Goal: Transaction & Acquisition: Purchase product/service

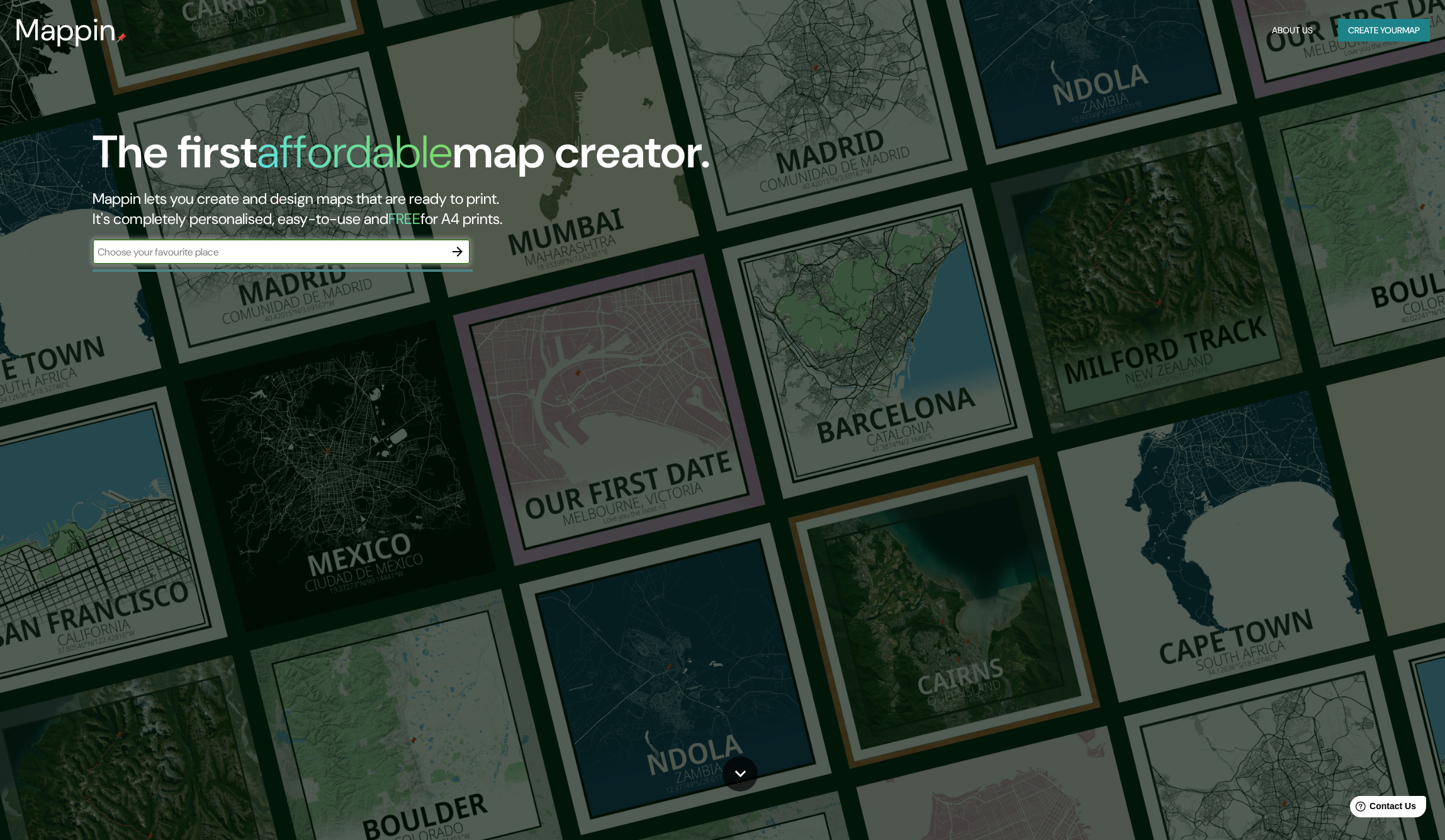
click at [320, 252] on input "text" at bounding box center [269, 251] width 352 height 14
type input "lagos [PERSON_NAME]"
click at [460, 251] on icon "button" at bounding box center [457, 251] width 10 height 10
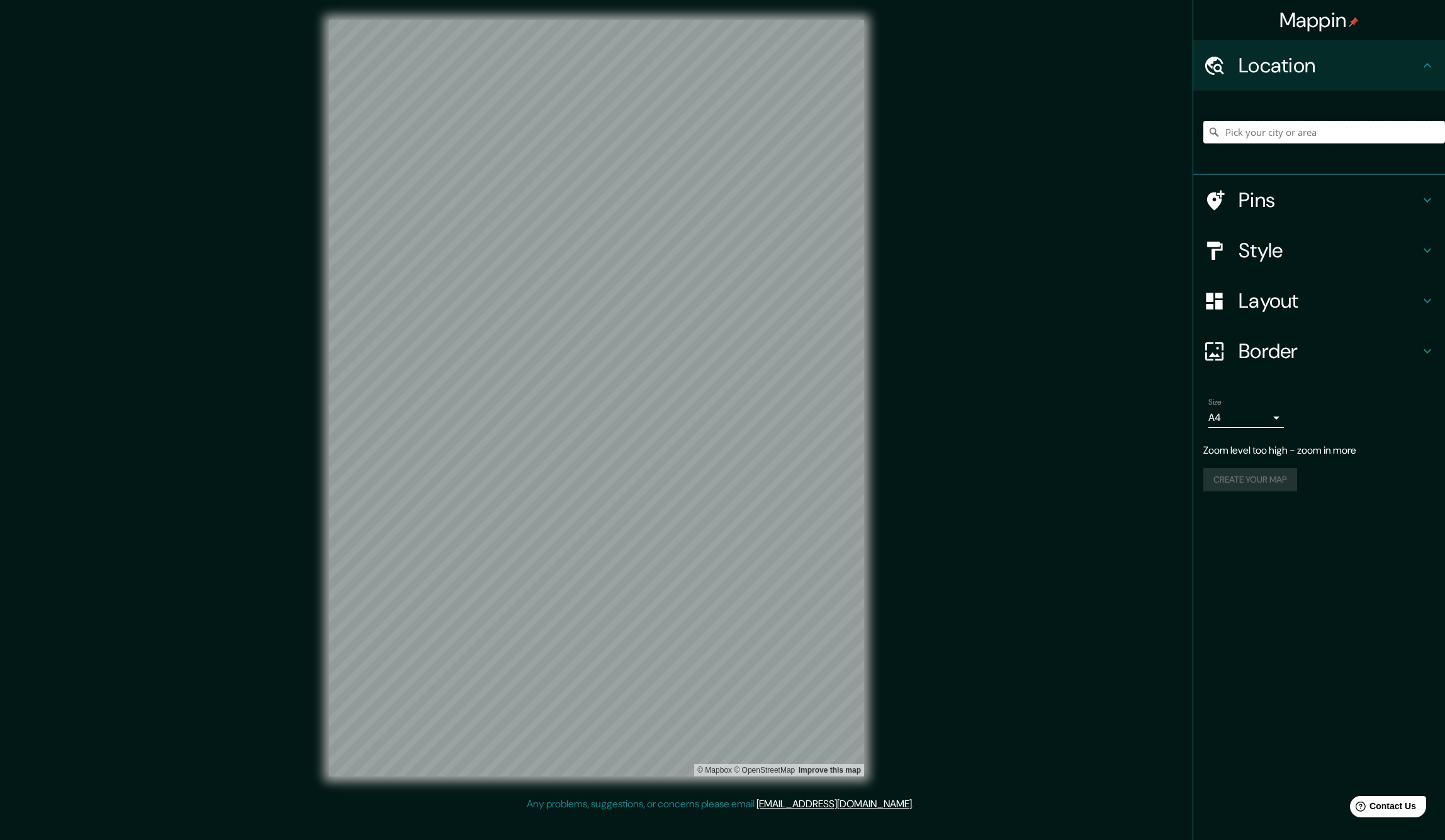
click at [1316, 133] on input "Pick your city or area" at bounding box center [1324, 132] width 242 height 23
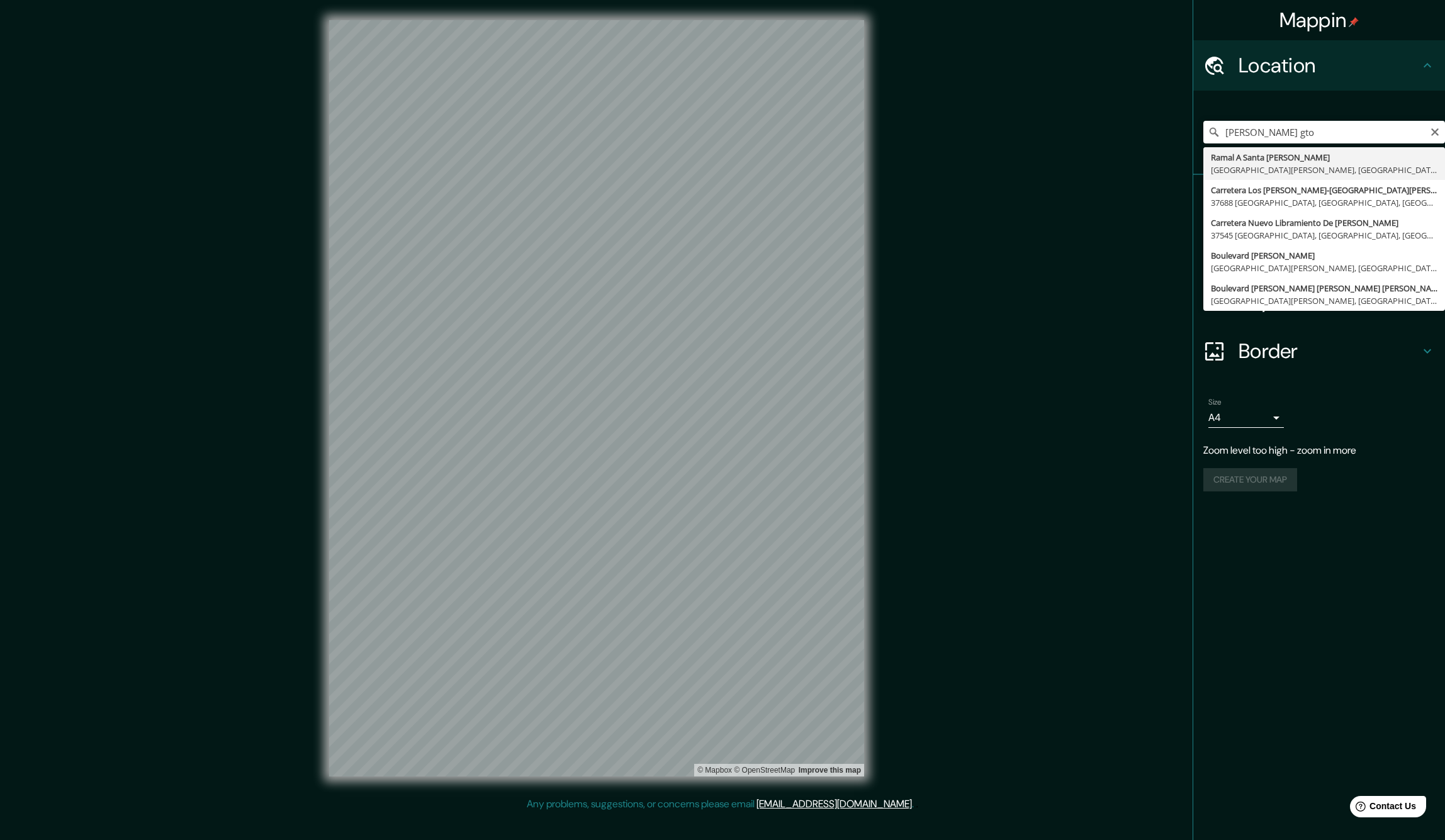
type input "Ramal A [GEOGRAPHIC_DATA][PERSON_NAME], [GEOGRAPHIC_DATA][PERSON_NAME], [GEOGRA…"
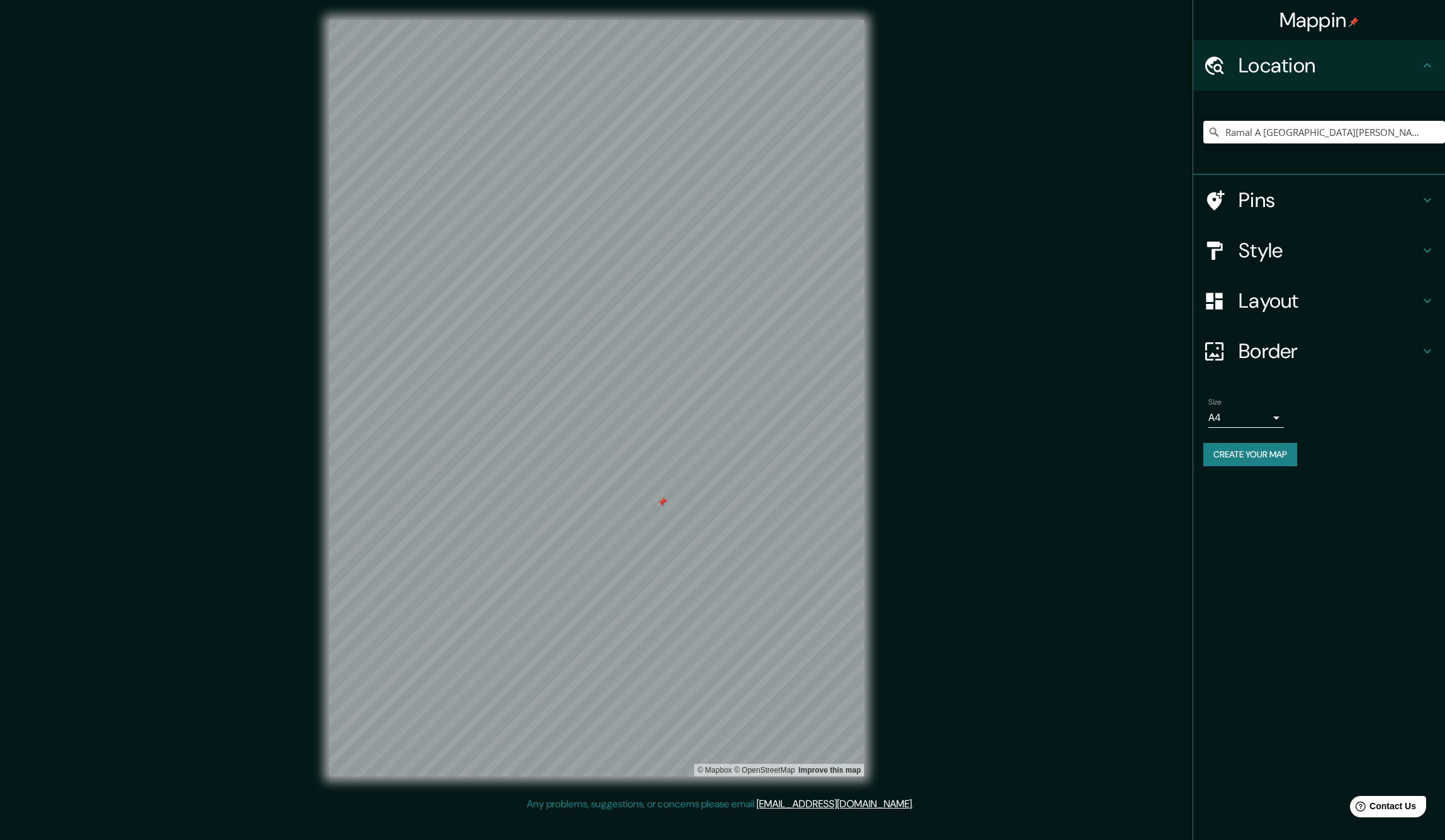
click at [661, 499] on div at bounding box center [662, 502] width 10 height 10
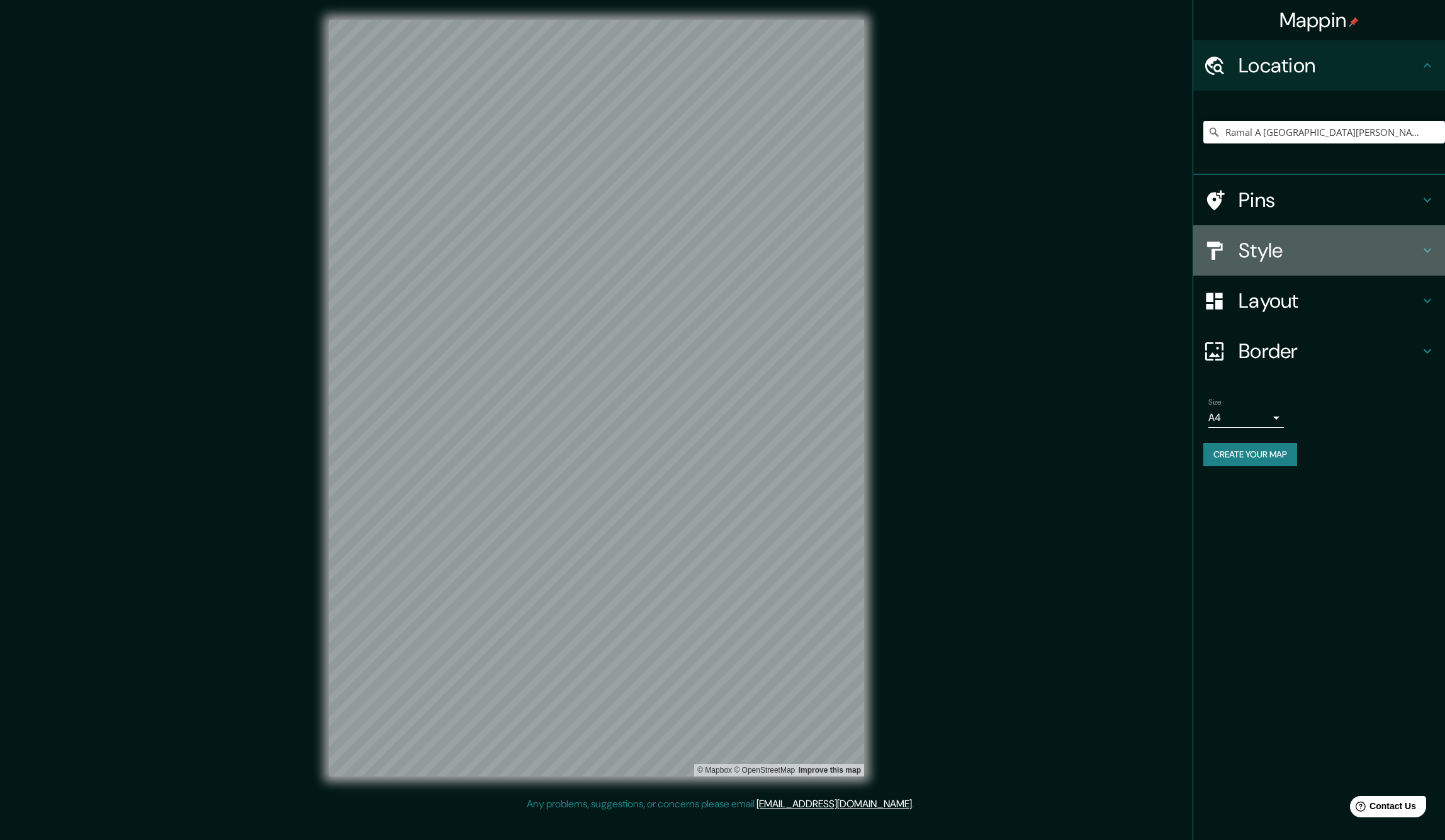
click at [1426, 246] on icon at bounding box center [1427, 250] width 15 height 15
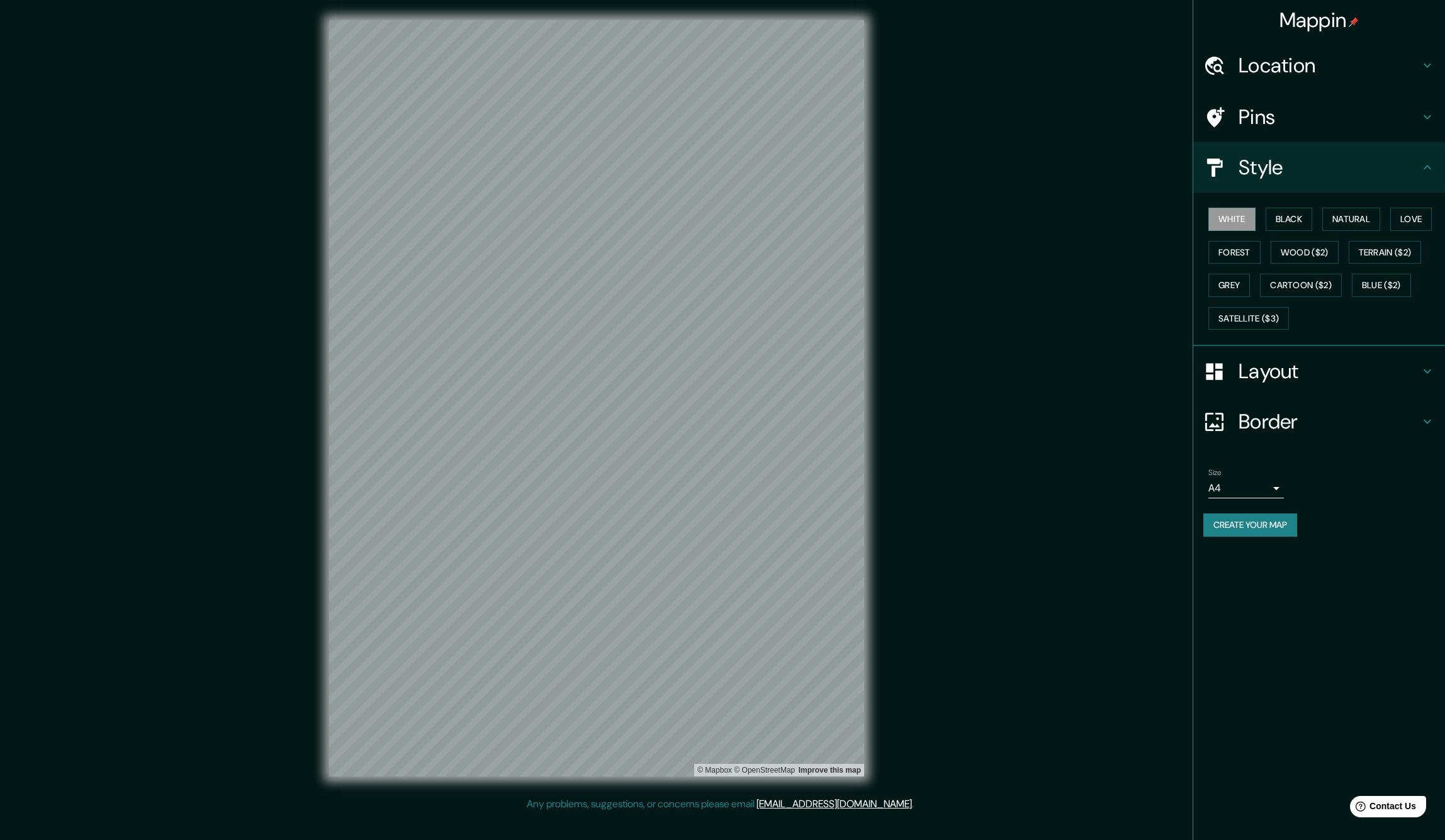
click at [1329, 122] on h4 "Pins" at bounding box center [1329, 117] width 181 height 25
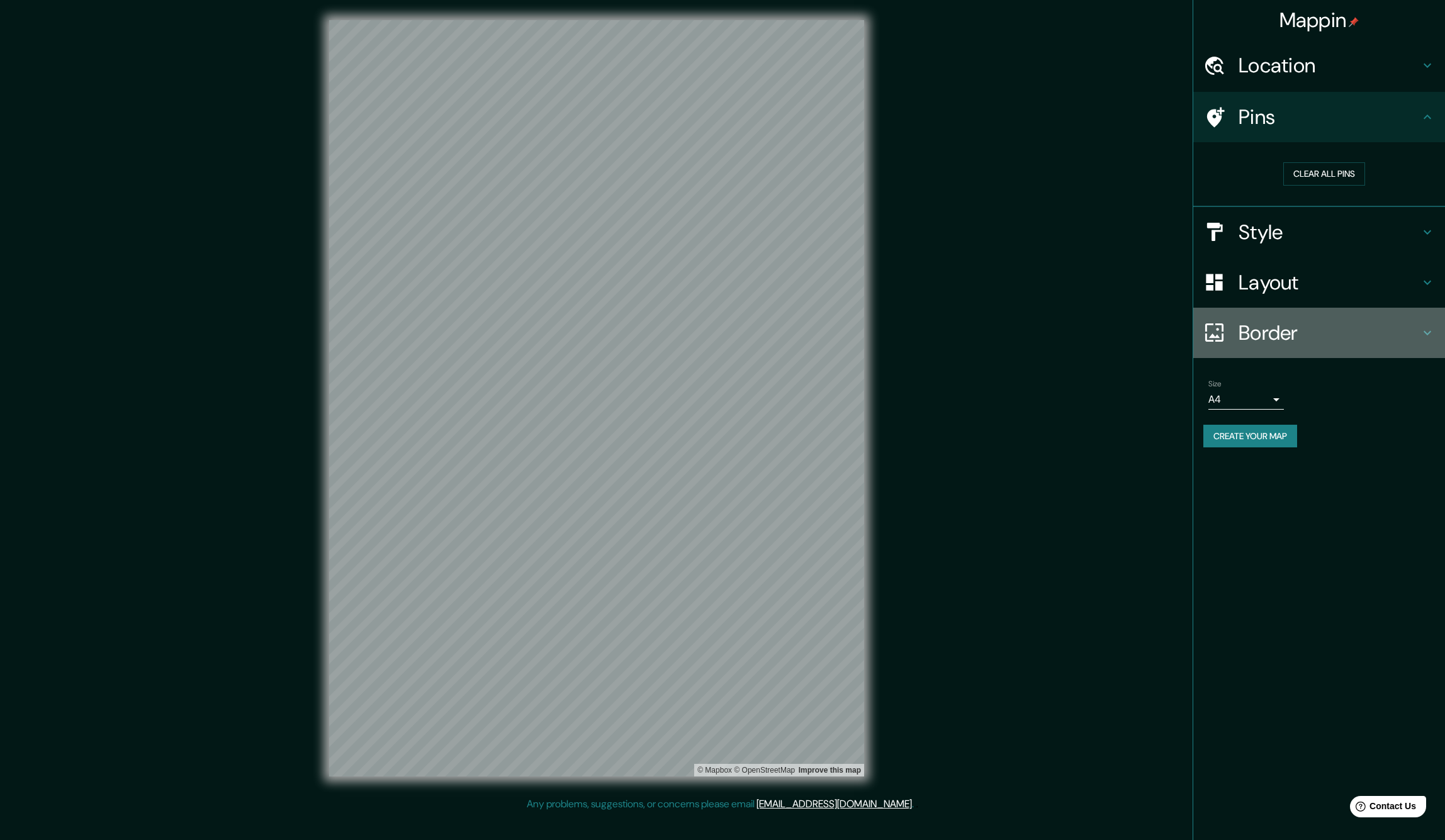
click at [1351, 327] on h4 "Border" at bounding box center [1329, 333] width 181 height 25
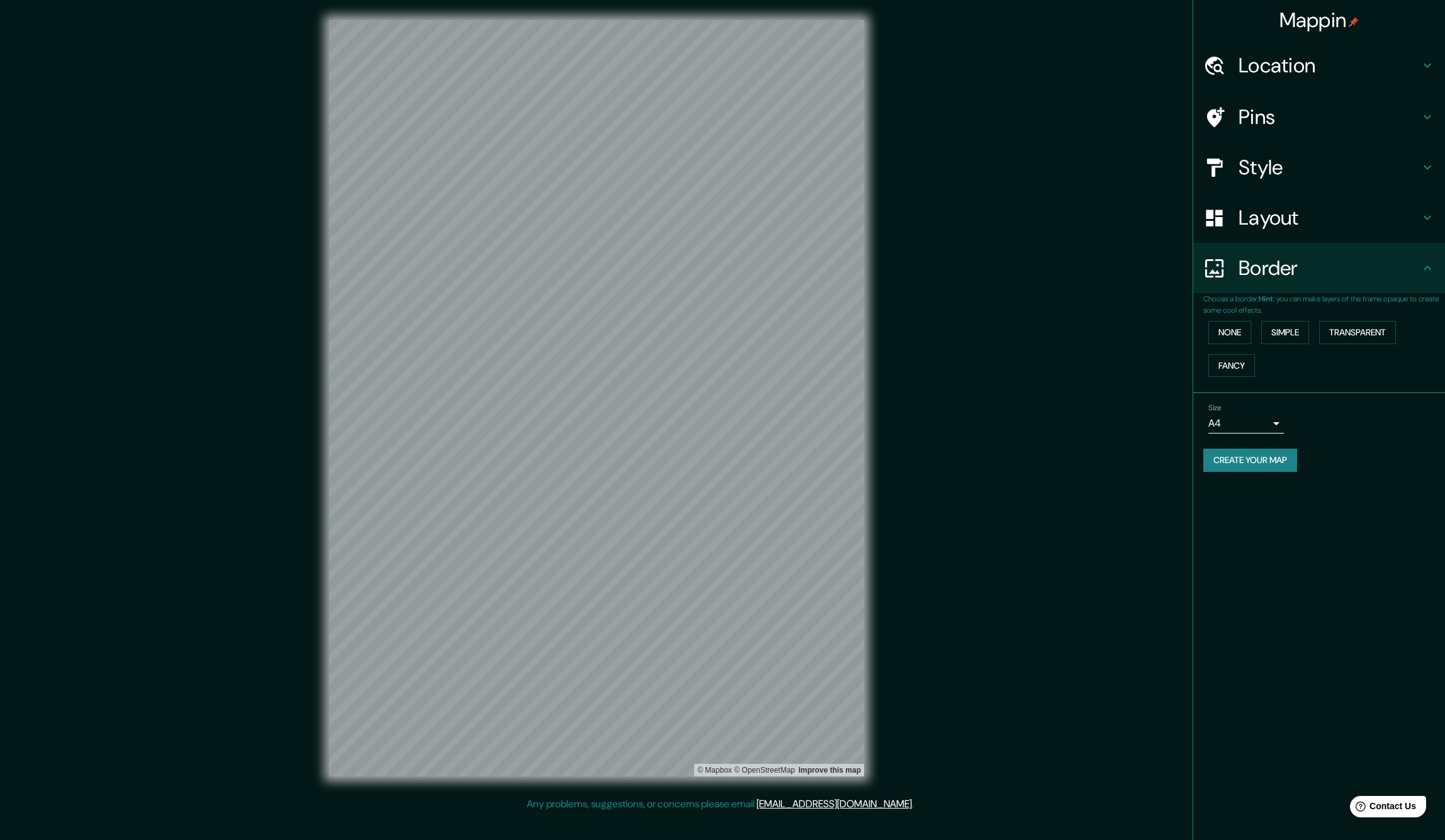
click at [1363, 268] on h4 "Border" at bounding box center [1329, 268] width 181 height 25
click at [1278, 416] on body "Mappin Location [GEOGRAPHIC_DATA] A [GEOGRAPHIC_DATA][PERSON_NAME], [GEOGRAPHIC…" at bounding box center [722, 420] width 1445 height 840
click at [1371, 443] on div at bounding box center [722, 420] width 1445 height 840
click at [1291, 68] on h4 "Location" at bounding box center [1329, 66] width 181 height 25
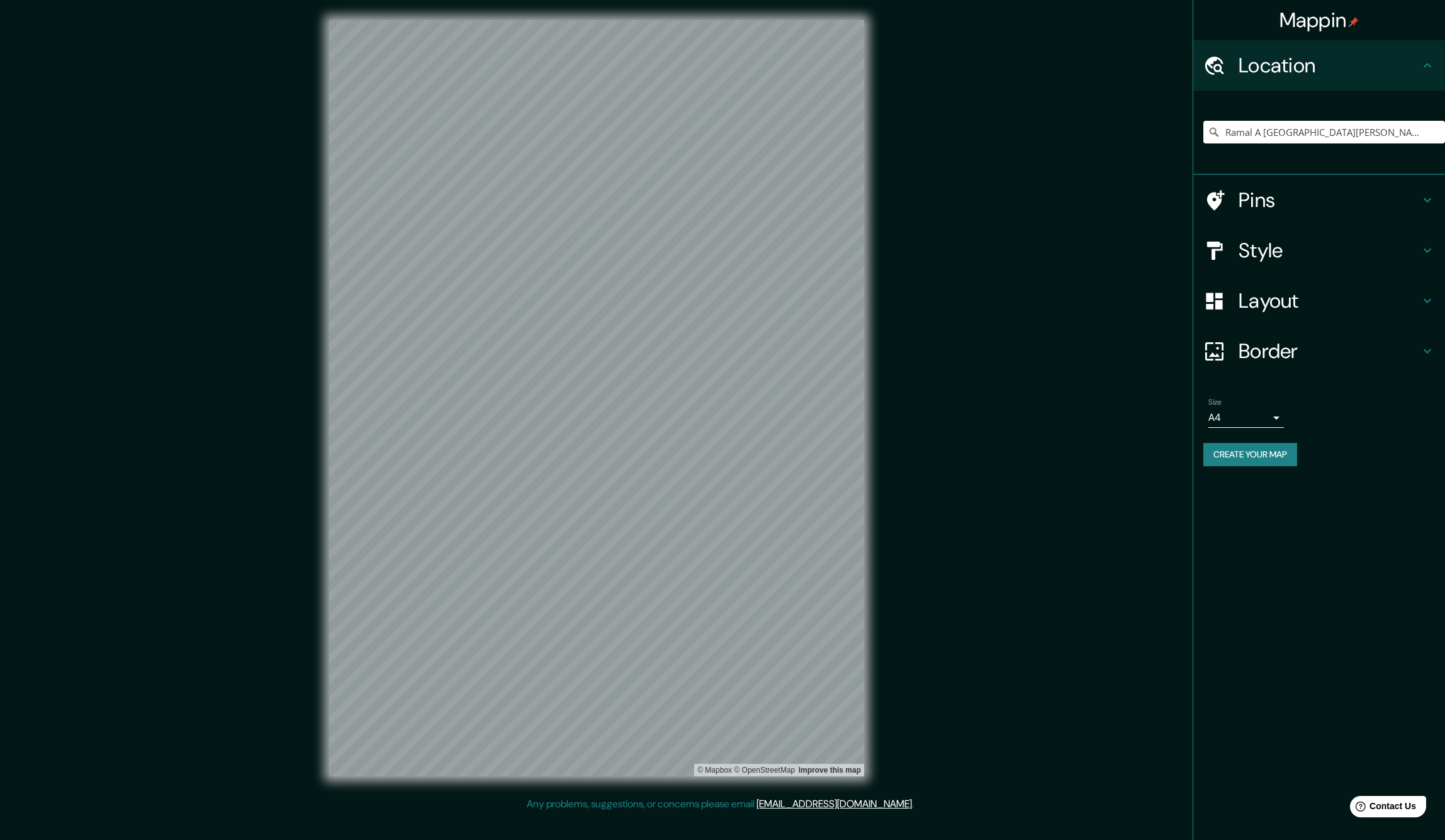
click at [1261, 450] on button "Create your map" at bounding box center [1250, 454] width 94 height 23
click at [672, 312] on div at bounding box center [670, 316] width 10 height 10
click at [670, 305] on div at bounding box center [670, 308] width 10 height 10
click at [561, 264] on div at bounding box center [559, 268] width 10 height 10
click at [1261, 449] on button "Create your map" at bounding box center [1250, 454] width 94 height 23
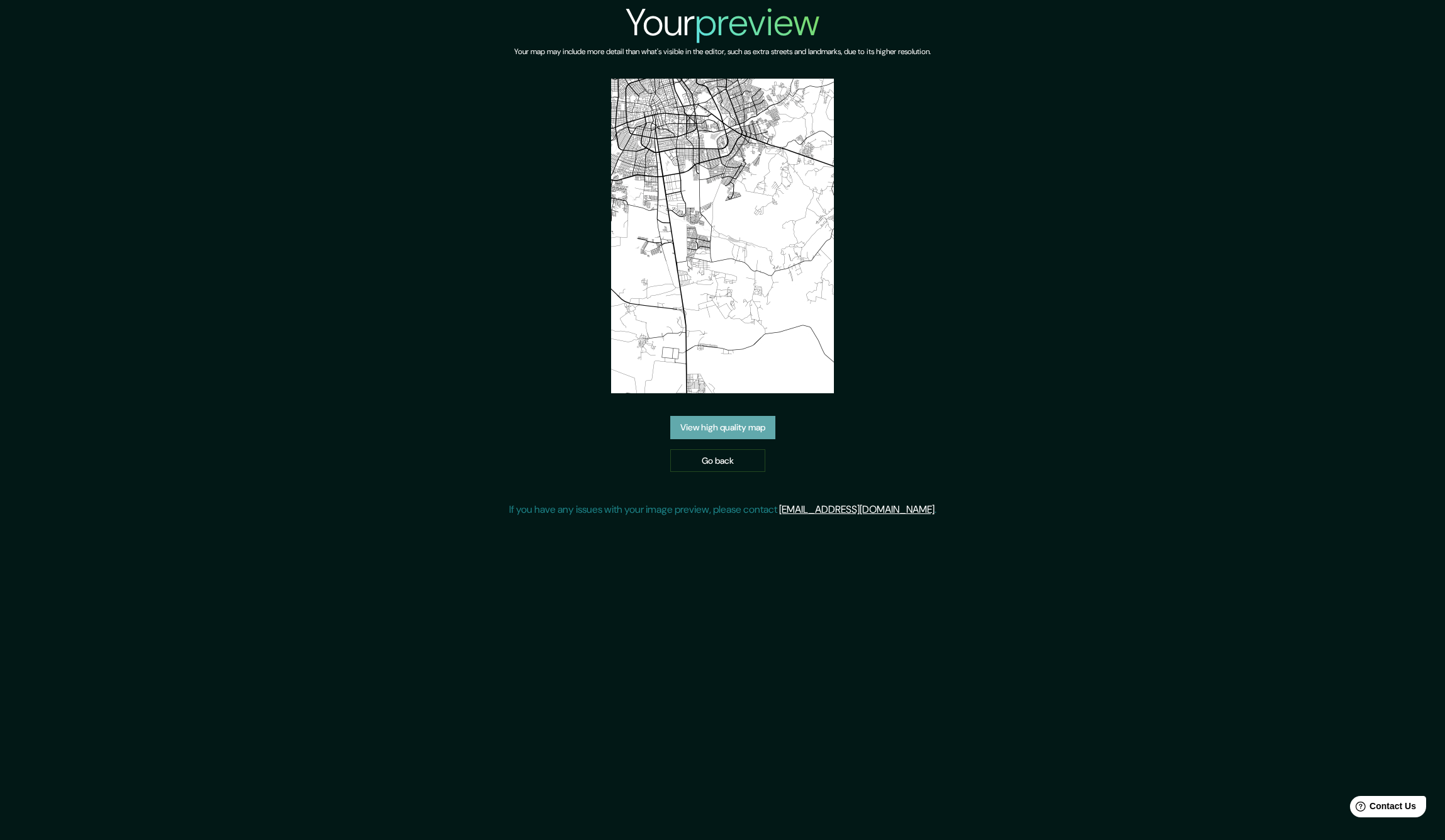
click at [740, 424] on link "View high quality map" at bounding box center [723, 427] width 105 height 23
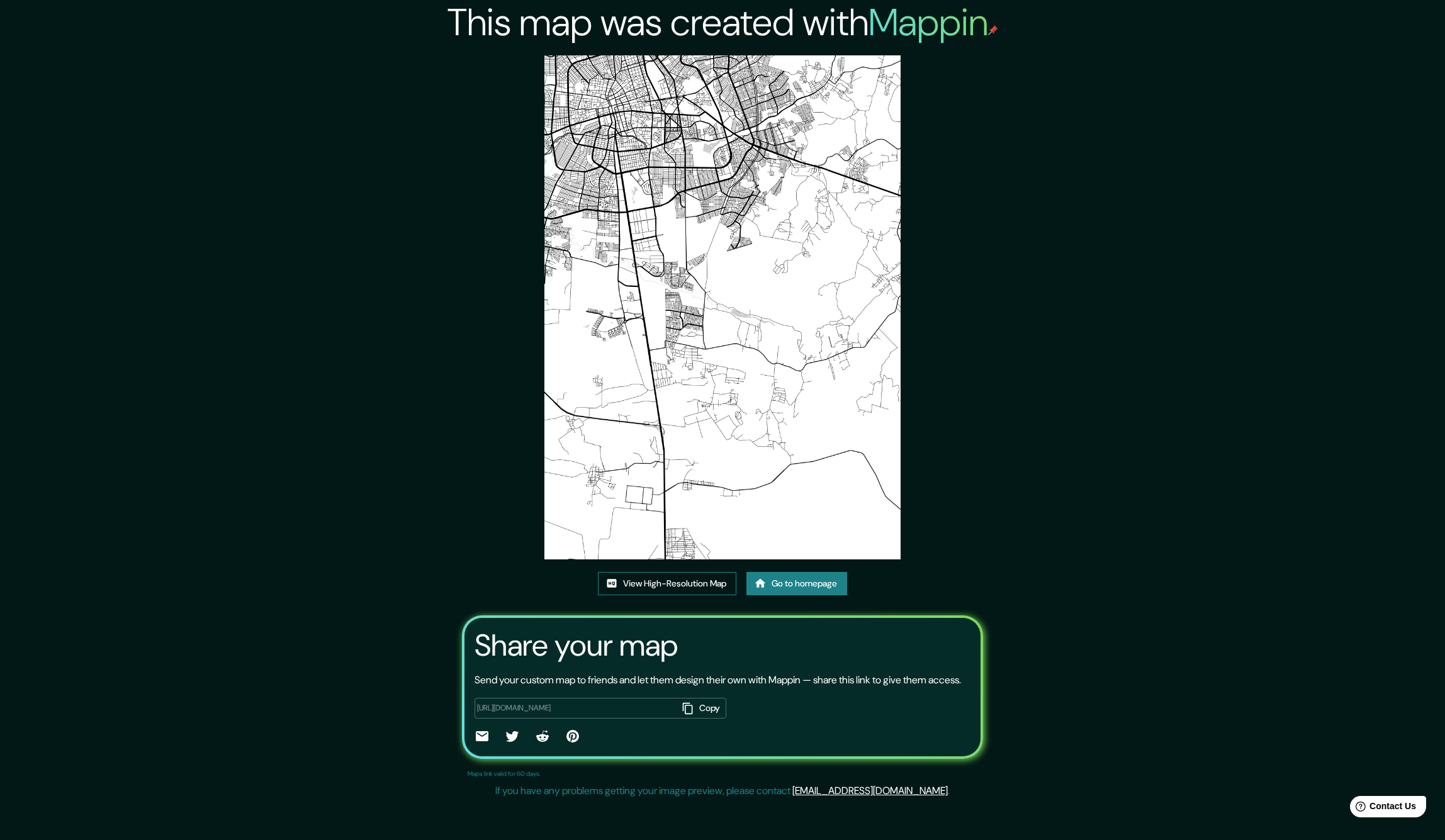
click at [672, 587] on link "View High-Resolution Map" at bounding box center [667, 583] width 138 height 23
click at [811, 585] on link "Go to homepage" at bounding box center [797, 583] width 101 height 23
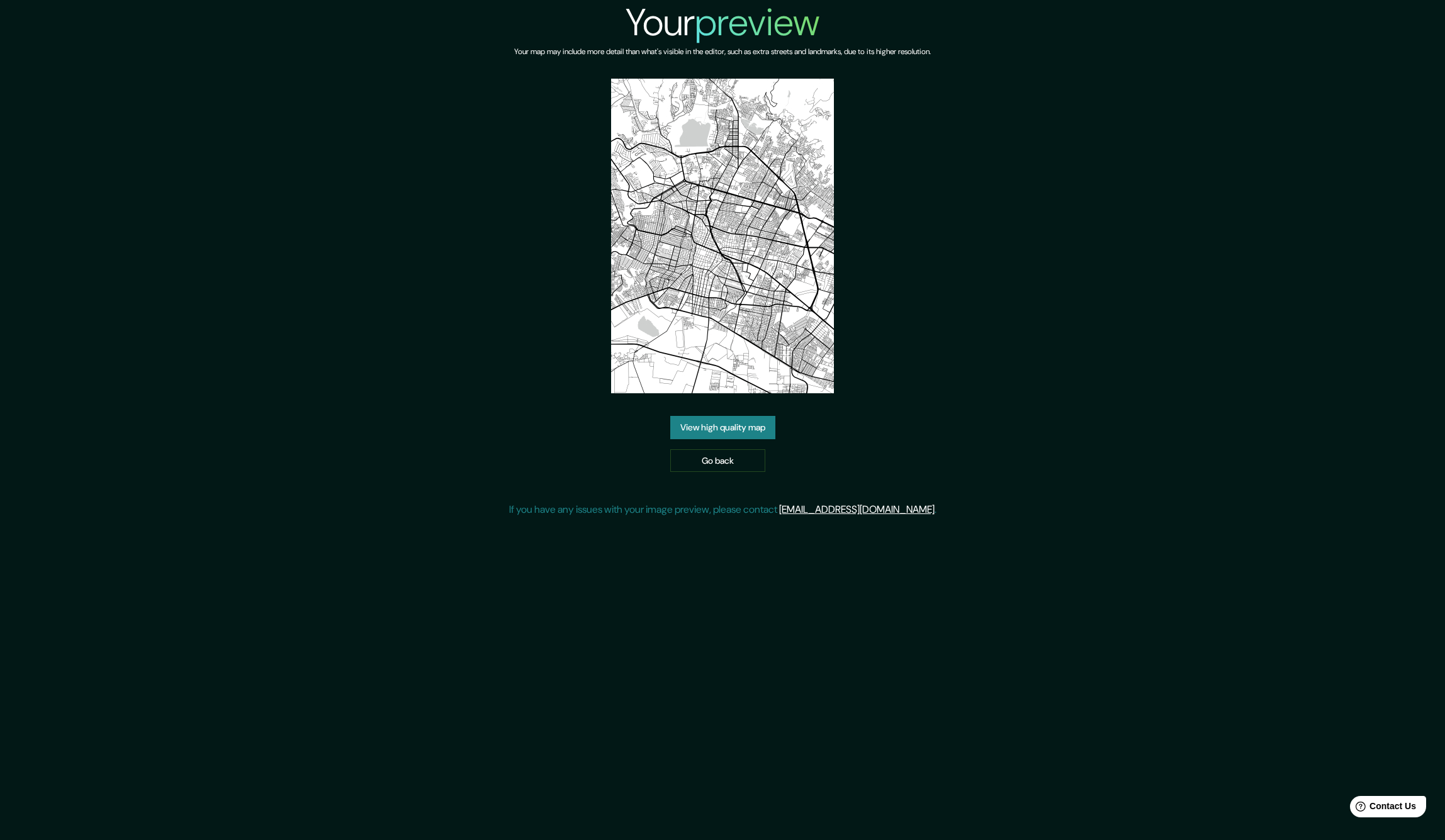
click at [748, 427] on link "View high quality map" at bounding box center [723, 427] width 105 height 23
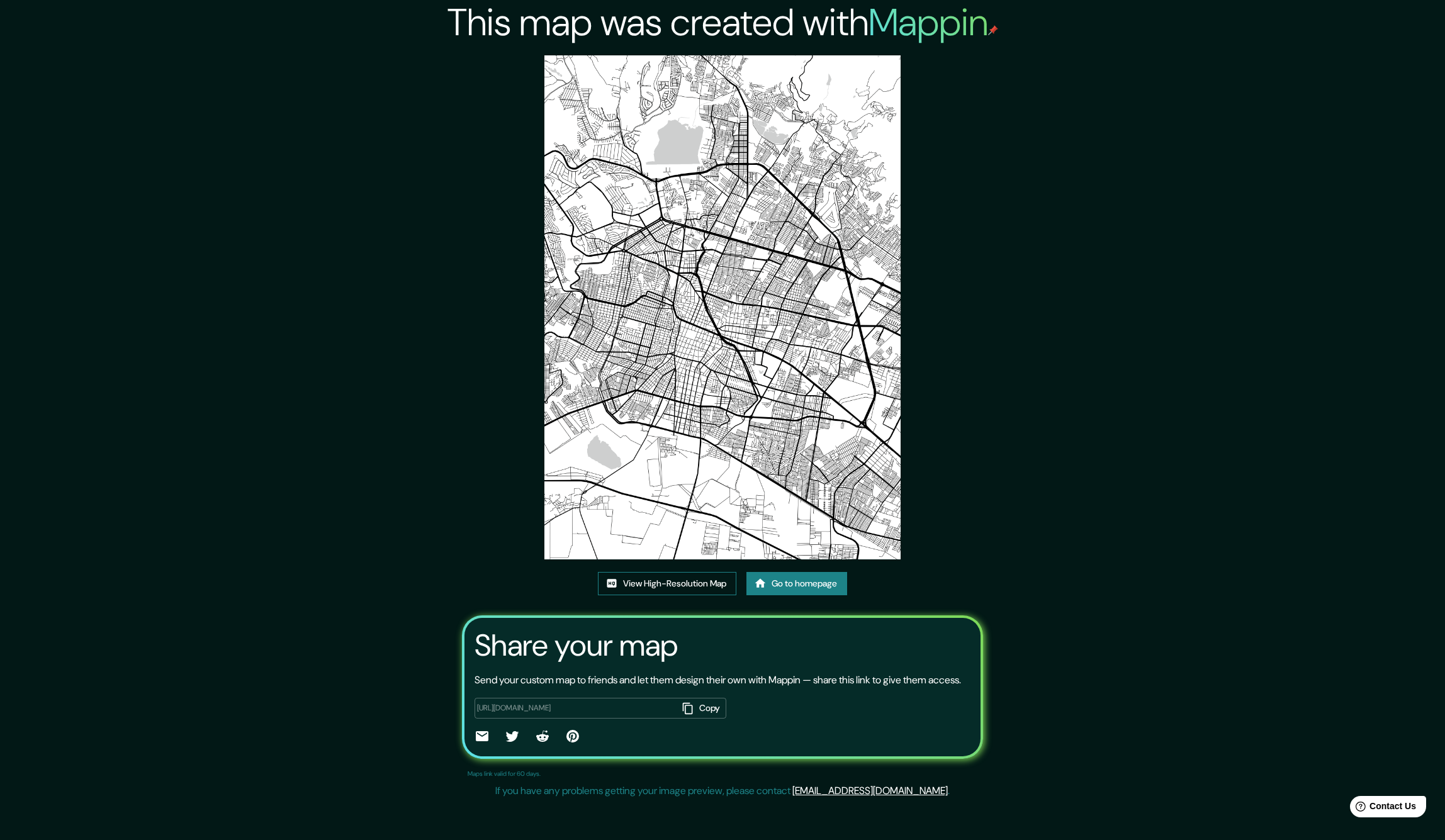
click at [677, 582] on link "View High-Resolution Map" at bounding box center [667, 583] width 138 height 23
